Goal: Navigation & Orientation: Find specific page/section

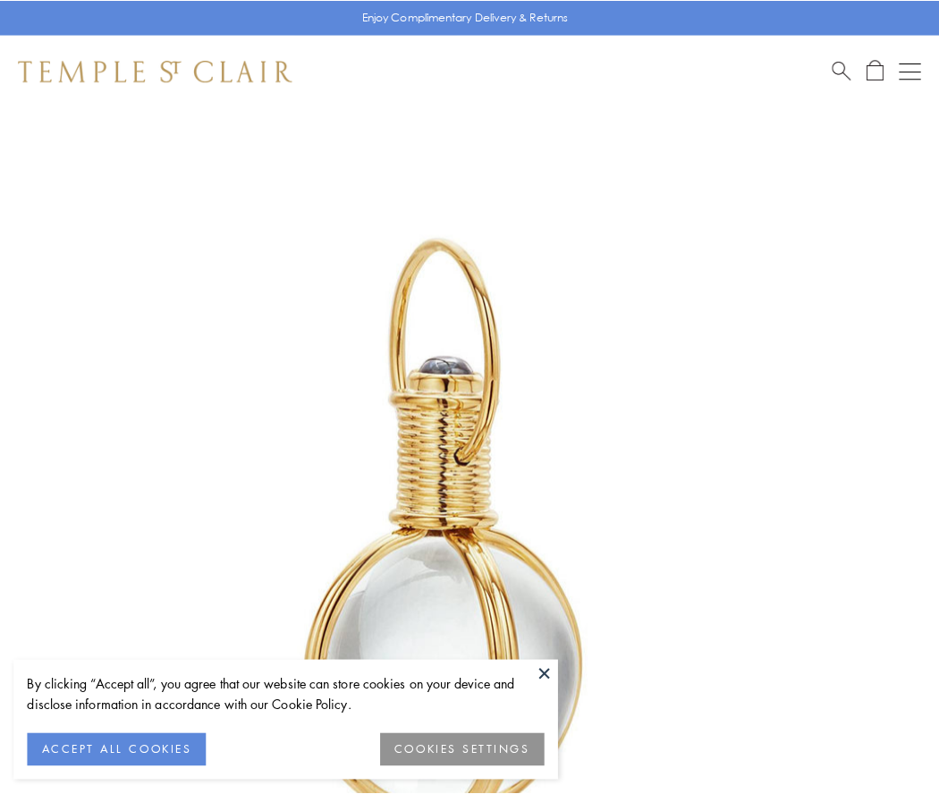
scroll to position [467, 0]
